Goal: Task Accomplishment & Management: Use online tool/utility

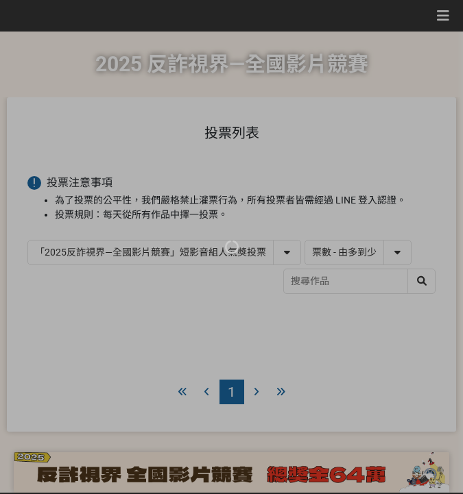
select select "vote"
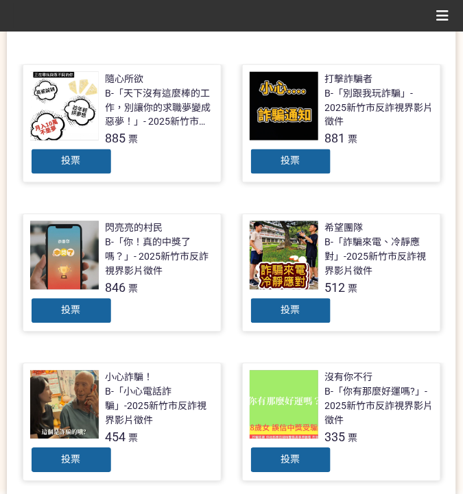
scroll to position [289, 0]
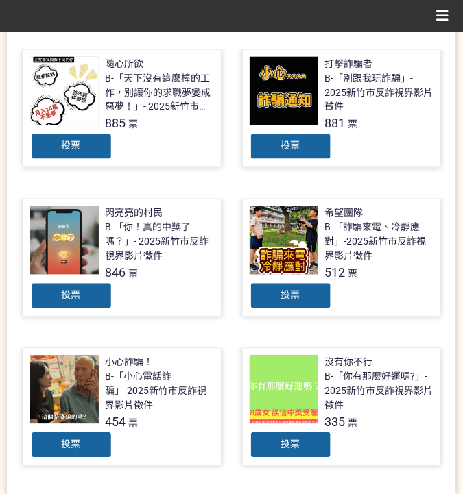
click at [97, 292] on div "投票" at bounding box center [71, 295] width 82 height 27
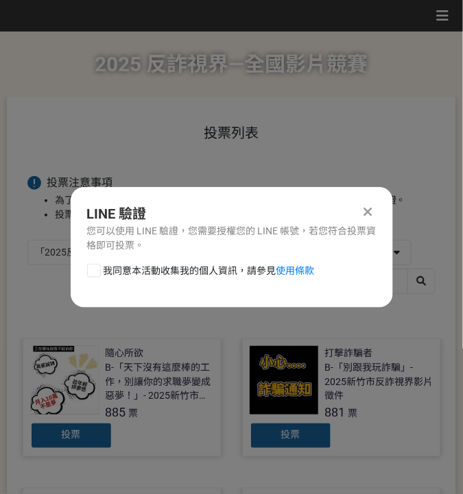
click at [164, 273] on span "我同意本活動收集我的個人資訊，請參見 使用條款" at bounding box center [208, 271] width 211 height 14
click at [97, 273] on input "我同意本活動收集我的個人資訊，請參見 使用條款" at bounding box center [92, 270] width 9 height 9
checkbox input "false"
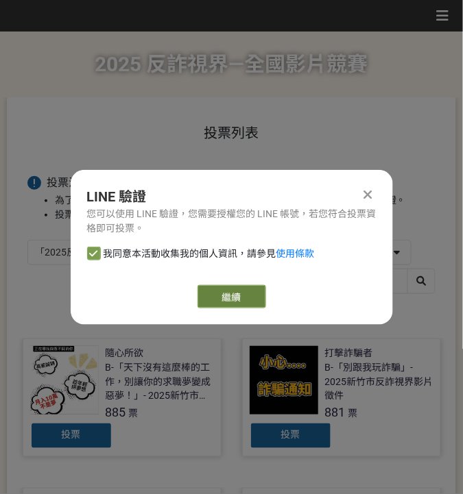
click at [202, 285] on link "繼續" at bounding box center [231, 296] width 69 height 23
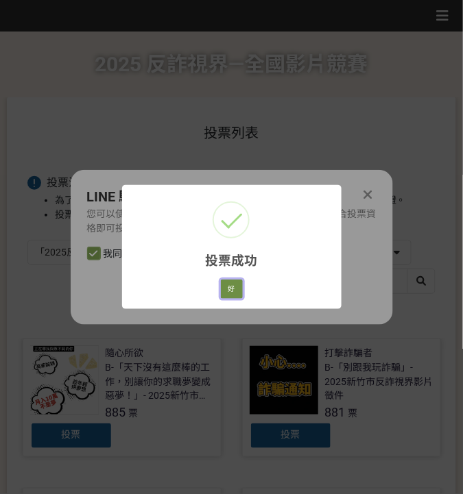
click at [236, 294] on button "好" at bounding box center [232, 289] width 22 height 19
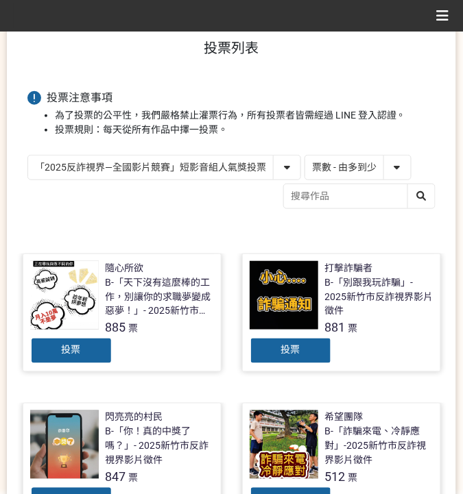
scroll to position [78, 0]
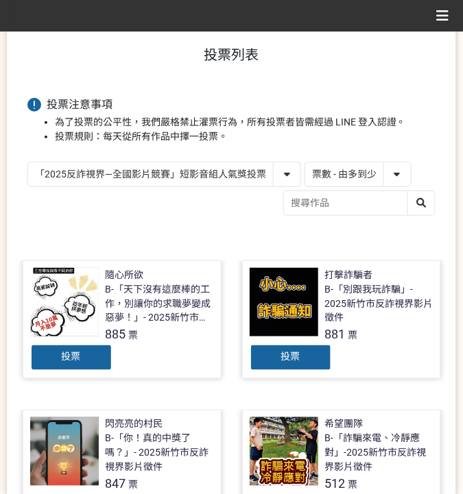
drag, startPoint x: 157, startPoint y: 168, endPoint x: 164, endPoint y: 169, distance: 7.7
click at [157, 168] on select "「2025反詐視界—全國影片競賽」短影音組人氣獎投票 「2025反詐視界—全國影片競賽」短片組人氣獎投票" at bounding box center [164, 174] width 272 height 24
select select "13146"
click at [28, 162] on select "「2025反詐視界—全國影片競賽」短影音組人氣獎投票 「2025反詐視界—全國影片競賽」短片組人氣獎投票" at bounding box center [164, 174] width 272 height 24
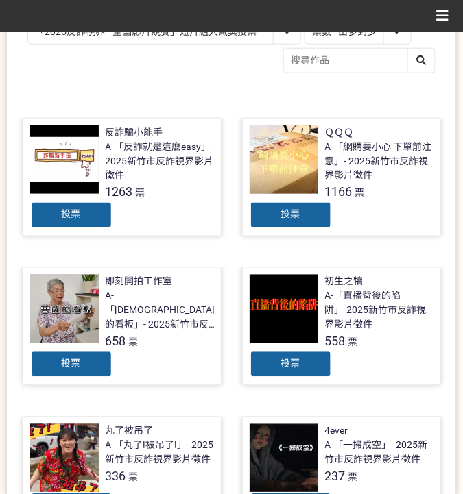
scroll to position [228, 0]
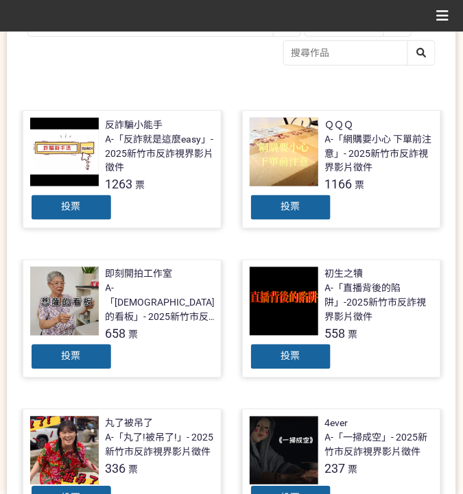
click at [266, 209] on div "投票" at bounding box center [290, 207] width 82 height 27
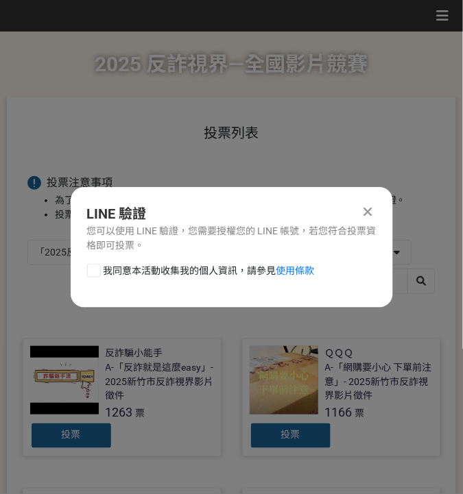
scroll to position [0, 0]
click at [233, 274] on span "我同意本活動收集我的個人資訊，請參見 使用條款" at bounding box center [208, 271] width 211 height 14
click at [97, 274] on input "我同意本活動收集我的個人資訊，請參見 使用條款" at bounding box center [92, 270] width 9 height 9
checkbox input "false"
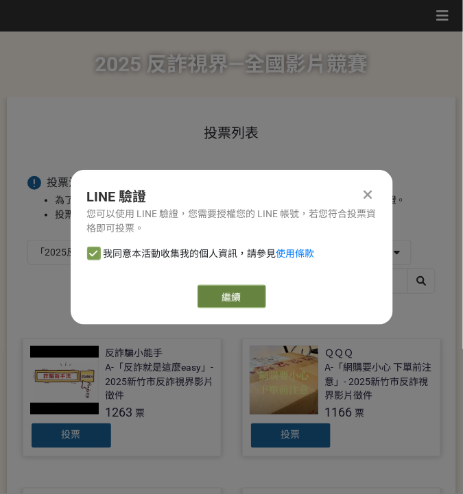
click at [250, 288] on link "繼續" at bounding box center [231, 296] width 69 height 23
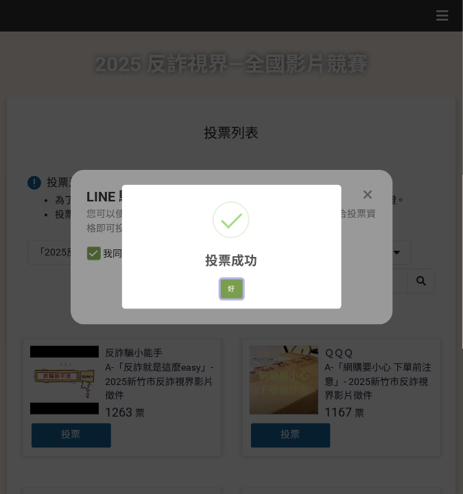
drag, startPoint x: 236, startPoint y: 280, endPoint x: 259, endPoint y: 171, distance: 111.4
click at [236, 281] on button "好" at bounding box center [232, 289] width 22 height 19
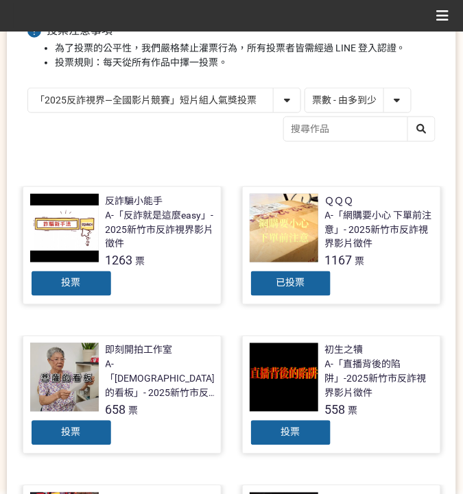
scroll to position [184, 0]
